Goal: Task Accomplishment & Management: Use online tool/utility

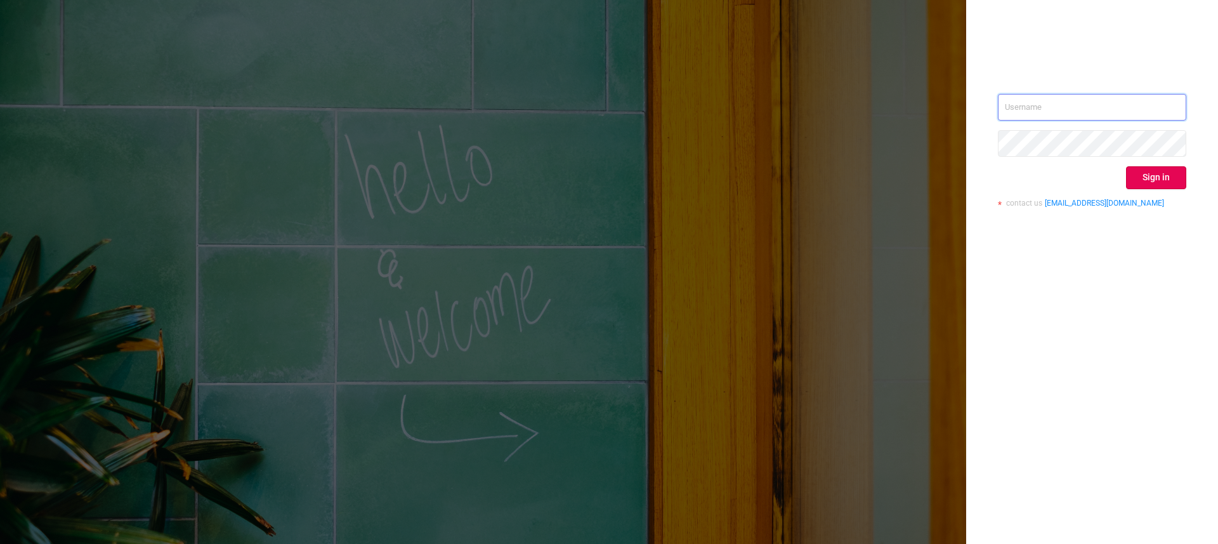
type input "[PERSON_NAME][EMAIL_ADDRESS][PERSON_NAME][DOMAIN_NAME]"
click at [1134, 102] on input "[PERSON_NAME][EMAIL_ADDRESS][PERSON_NAME][DOMAIN_NAME]" at bounding box center [1092, 107] width 188 height 27
click at [1161, 189] on div "[PERSON_NAME][EMAIL_ADDRESS][PERSON_NAME][DOMAIN_NAME] Sign in contact us [EMAI…" at bounding box center [1092, 155] width 188 height 123
click at [1161, 179] on button "Sign in" at bounding box center [1156, 177] width 60 height 23
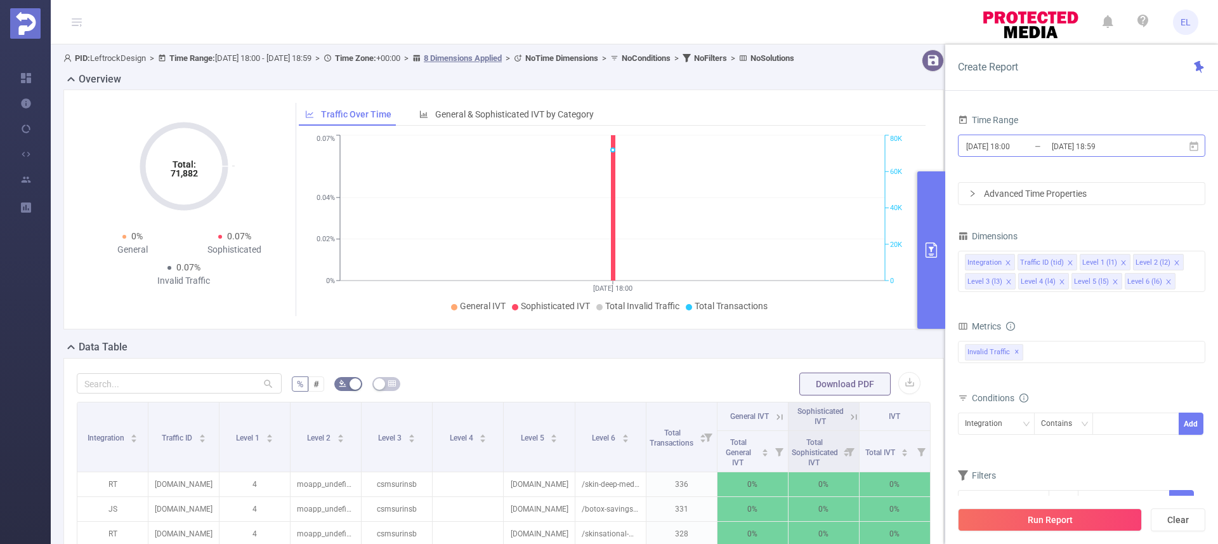
click at [1040, 153] on input "[DATE] 18:00" at bounding box center [1016, 146] width 103 height 17
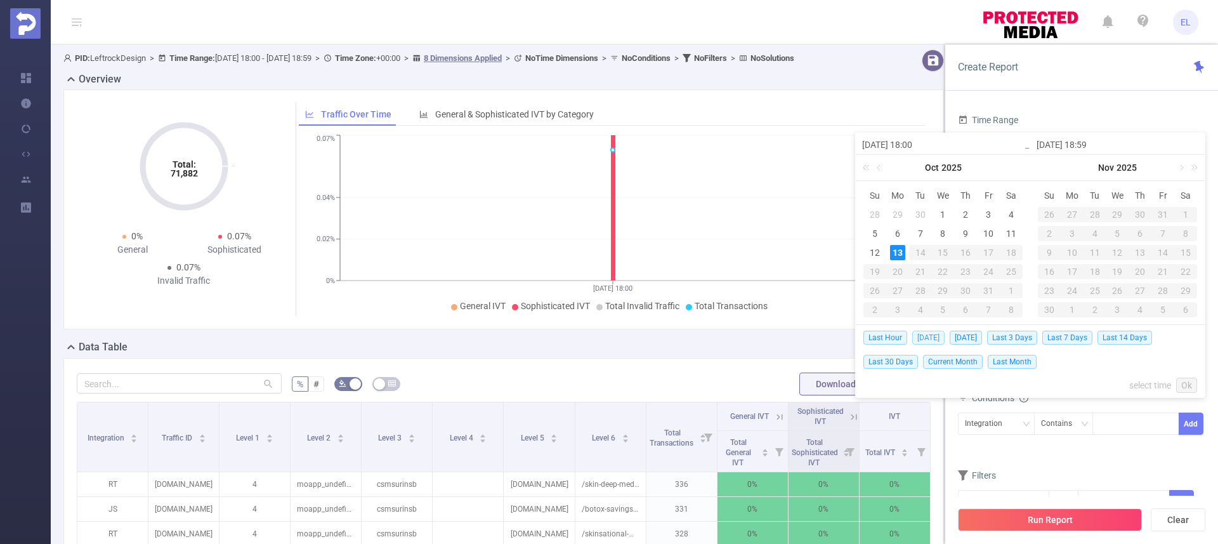
click at [930, 340] on span "[DATE]" at bounding box center [929, 338] width 32 height 14
type input "[DATE] 00:00"
type input "[DATE] 23:59"
click at [930, 329] on div "Total: 71,882 Total: 71,882 0% General 0.07% Sophisticated 0.07% Invalid Traffi…" at bounding box center [503, 209] width 881 height 240
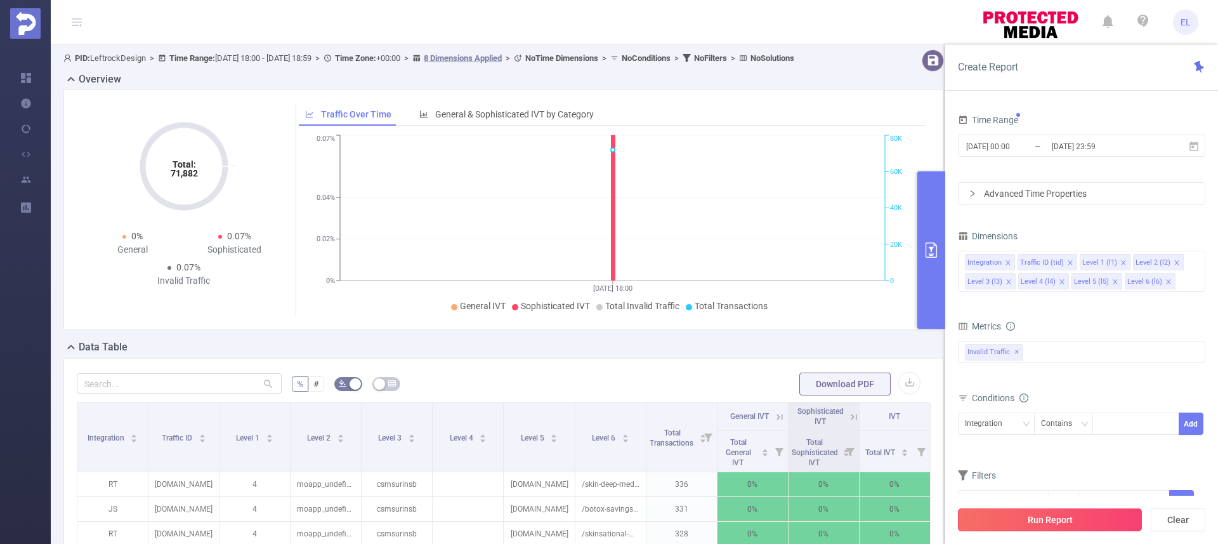
click at [1027, 512] on button "Run Report" at bounding box center [1050, 519] width 184 height 23
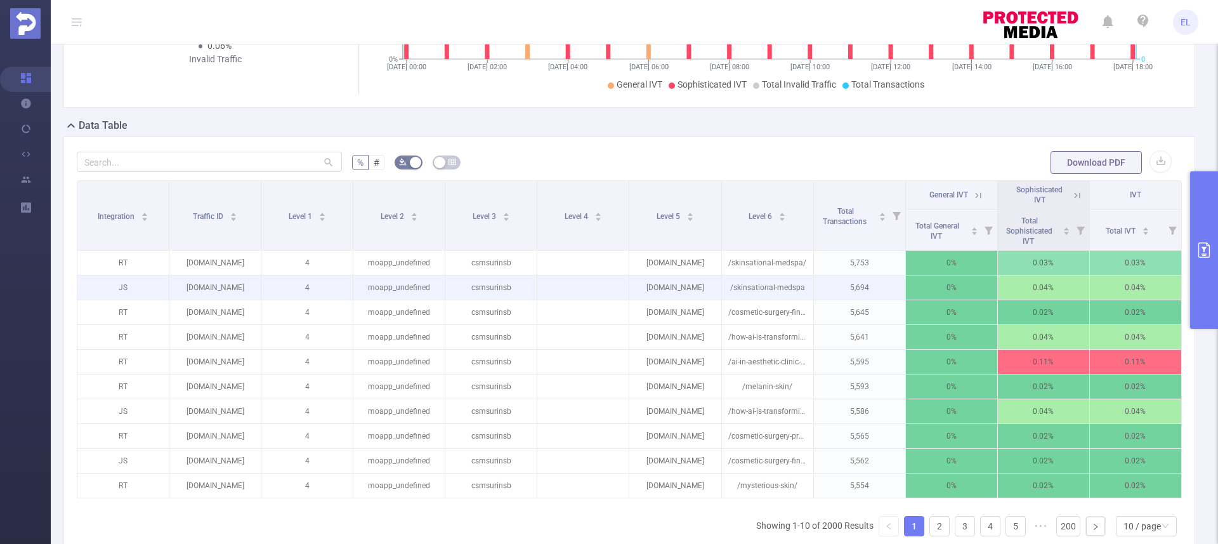
scroll to position [272, 0]
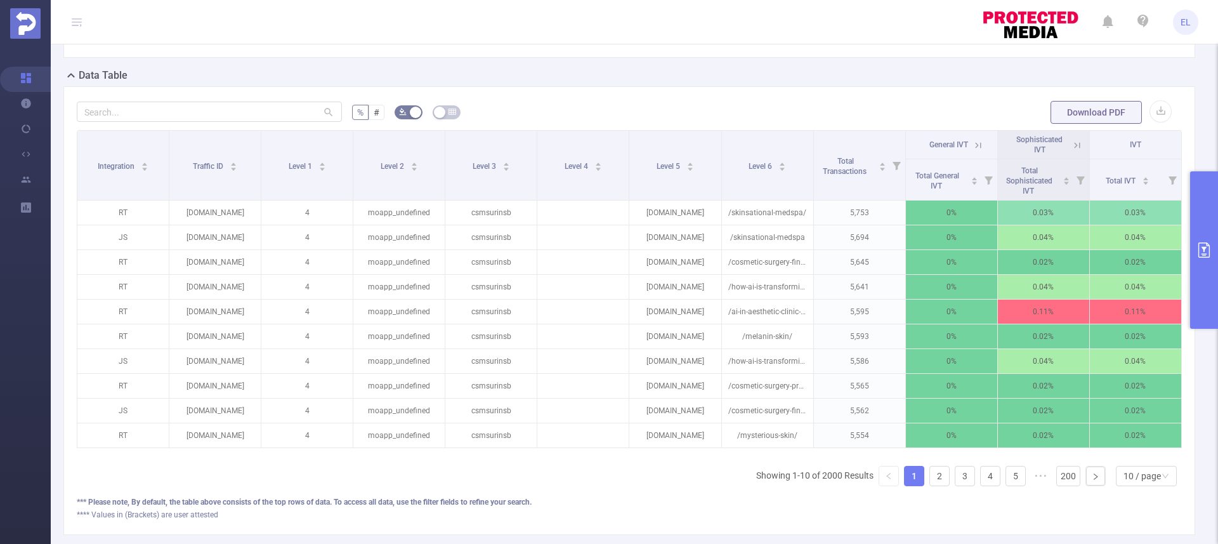
click at [1196, 267] on button "primary" at bounding box center [1205, 249] width 28 height 157
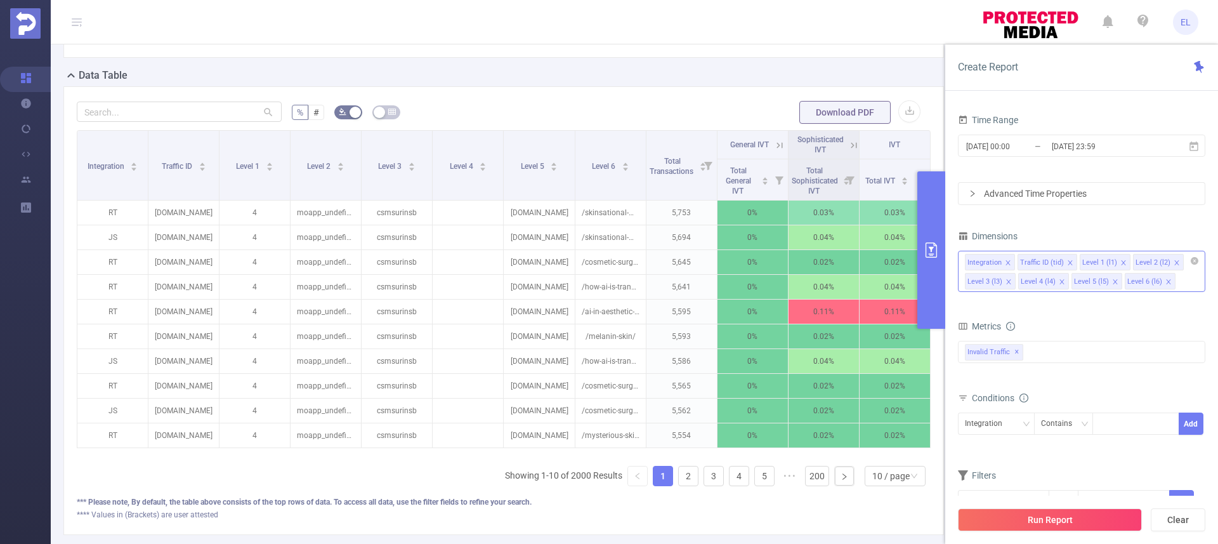
click at [1116, 281] on icon "icon: close" at bounding box center [1116, 282] width 6 height 6
click at [1063, 282] on icon "icon: close" at bounding box center [1062, 282] width 6 height 6
click at [1071, 264] on li "Traffic ID (tid)" at bounding box center [1048, 262] width 60 height 17
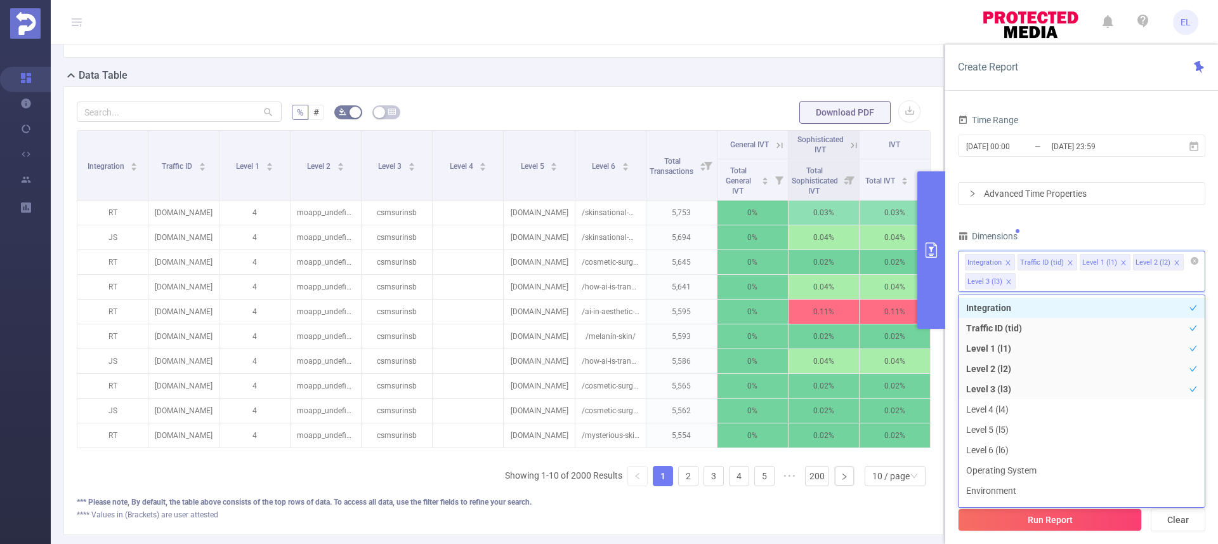
click at [1067, 261] on icon "icon: close" at bounding box center [1070, 263] width 6 height 6
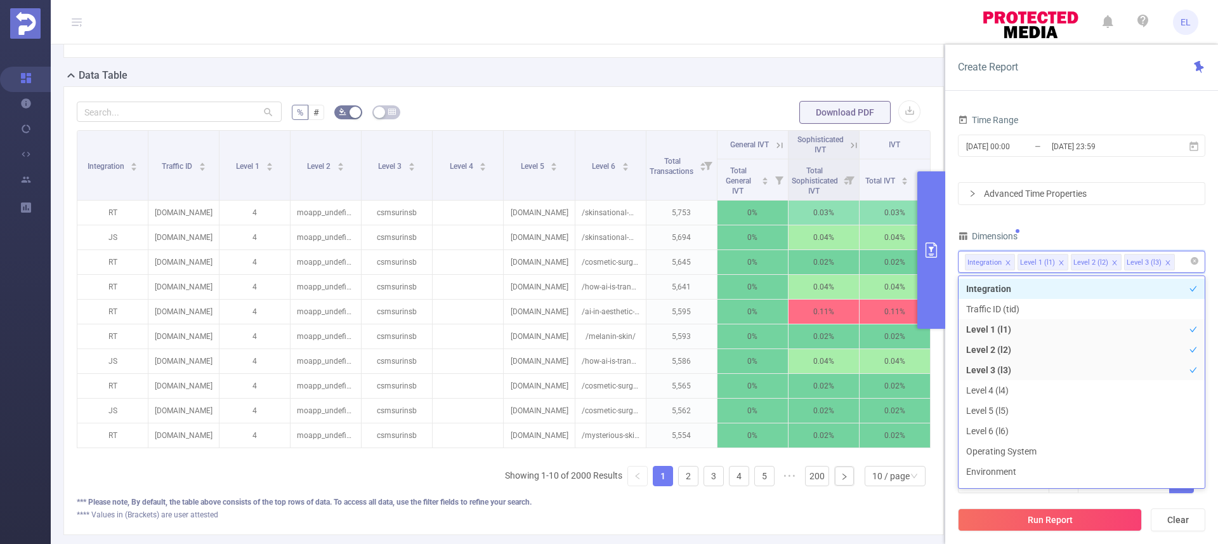
click at [1116, 261] on li "Level 2 (l2)" at bounding box center [1096, 262] width 51 height 17
click at [1114, 261] on icon "icon: close" at bounding box center [1115, 263] width 6 height 6
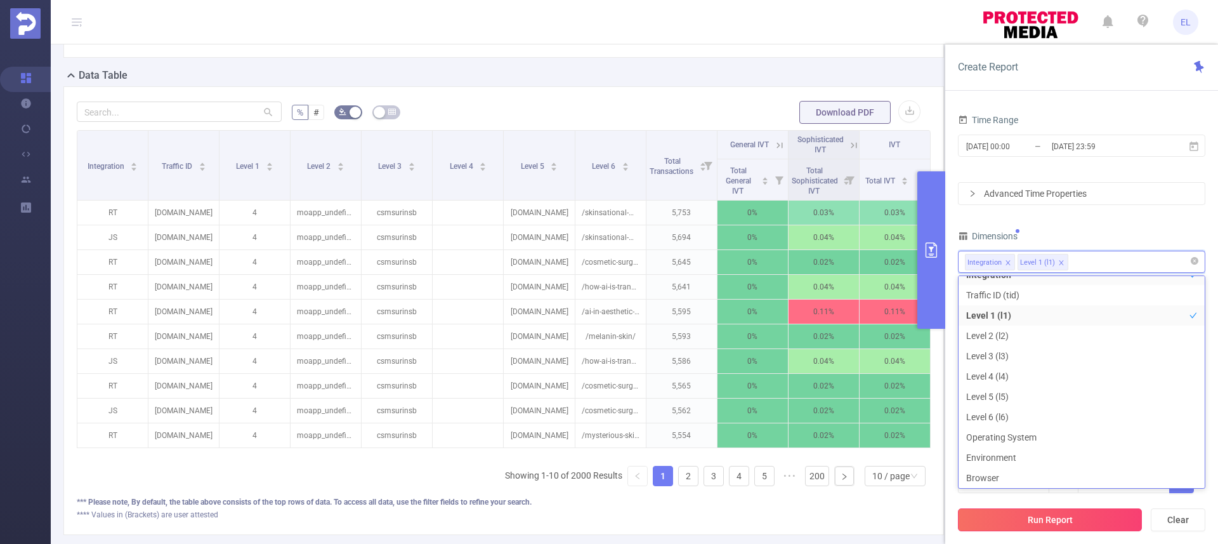
click at [1056, 513] on button "Run Report" at bounding box center [1050, 519] width 184 height 23
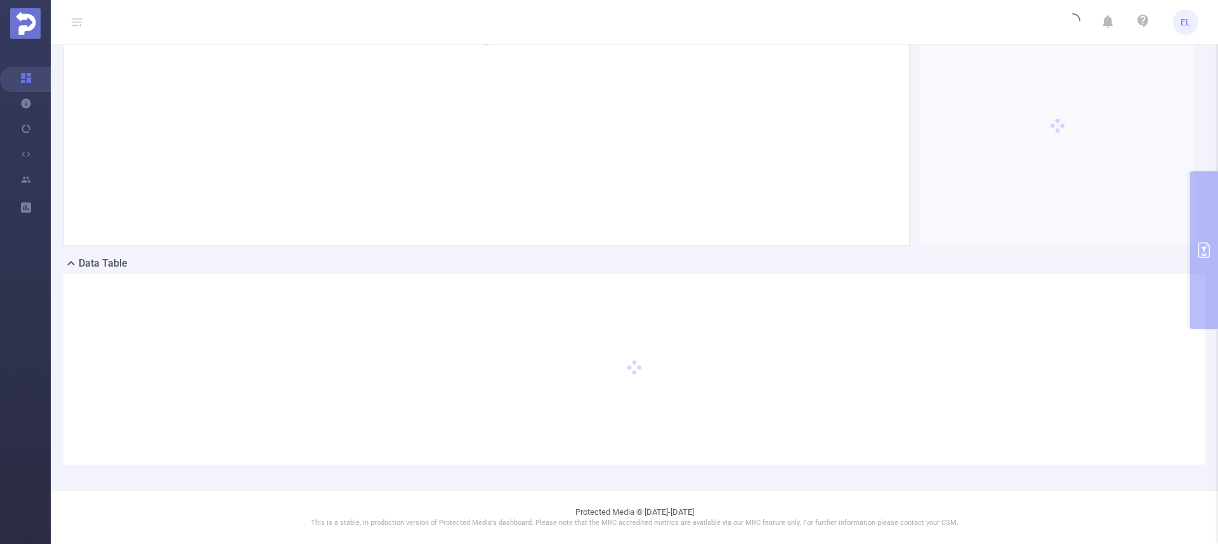
scroll to position [83, 0]
